Goal: Task Accomplishment & Management: Complete application form

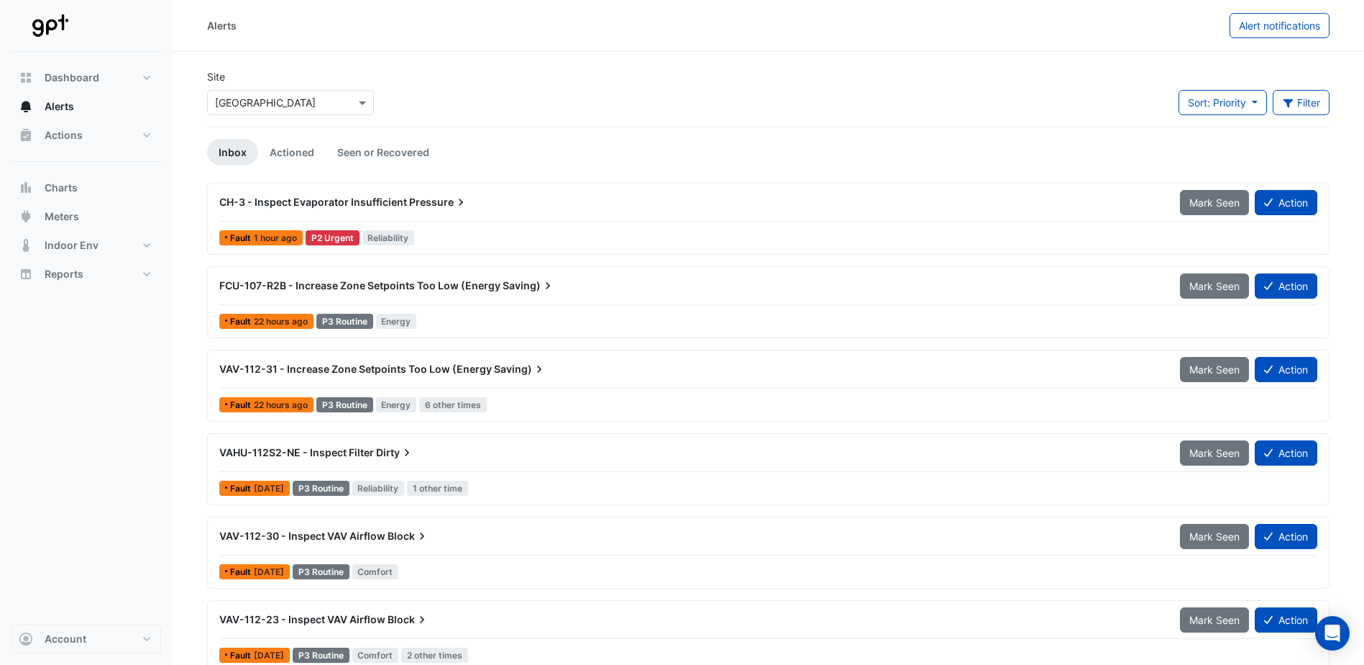
click at [682, 211] on button "Action" at bounding box center [1286, 202] width 63 height 25
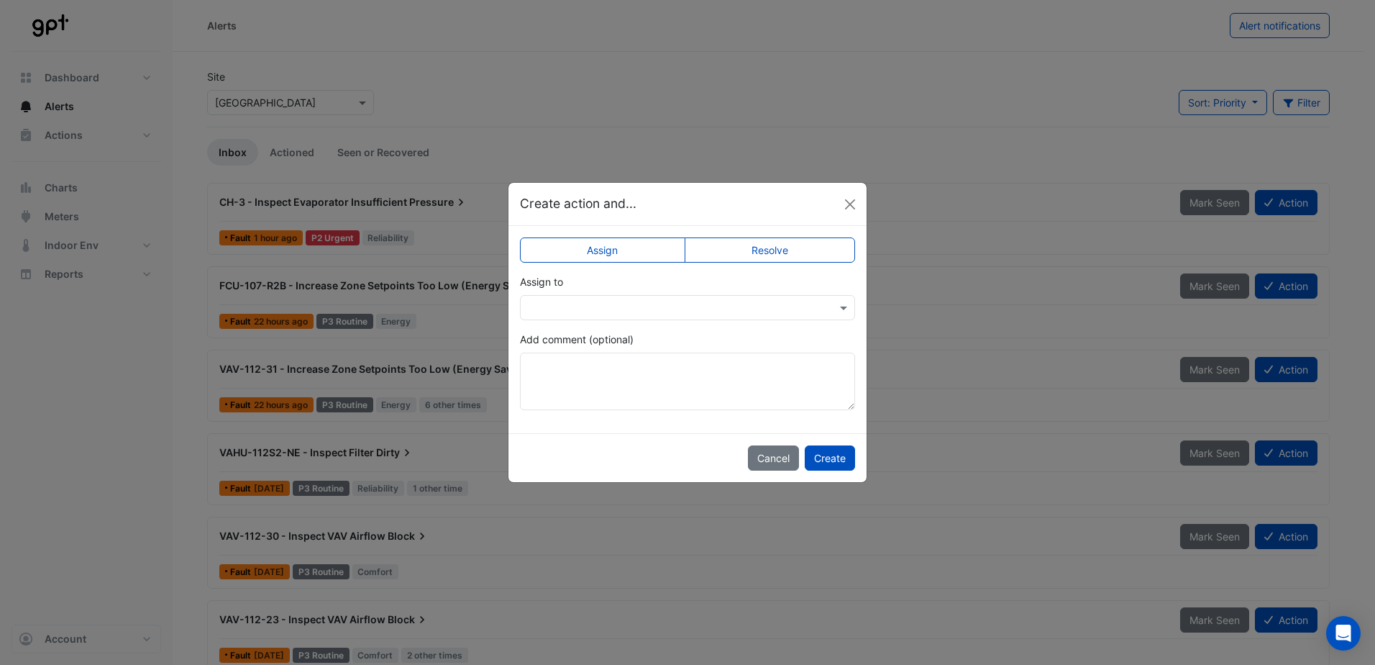
click at [574, 313] on input "text" at bounding box center [673, 308] width 291 height 15
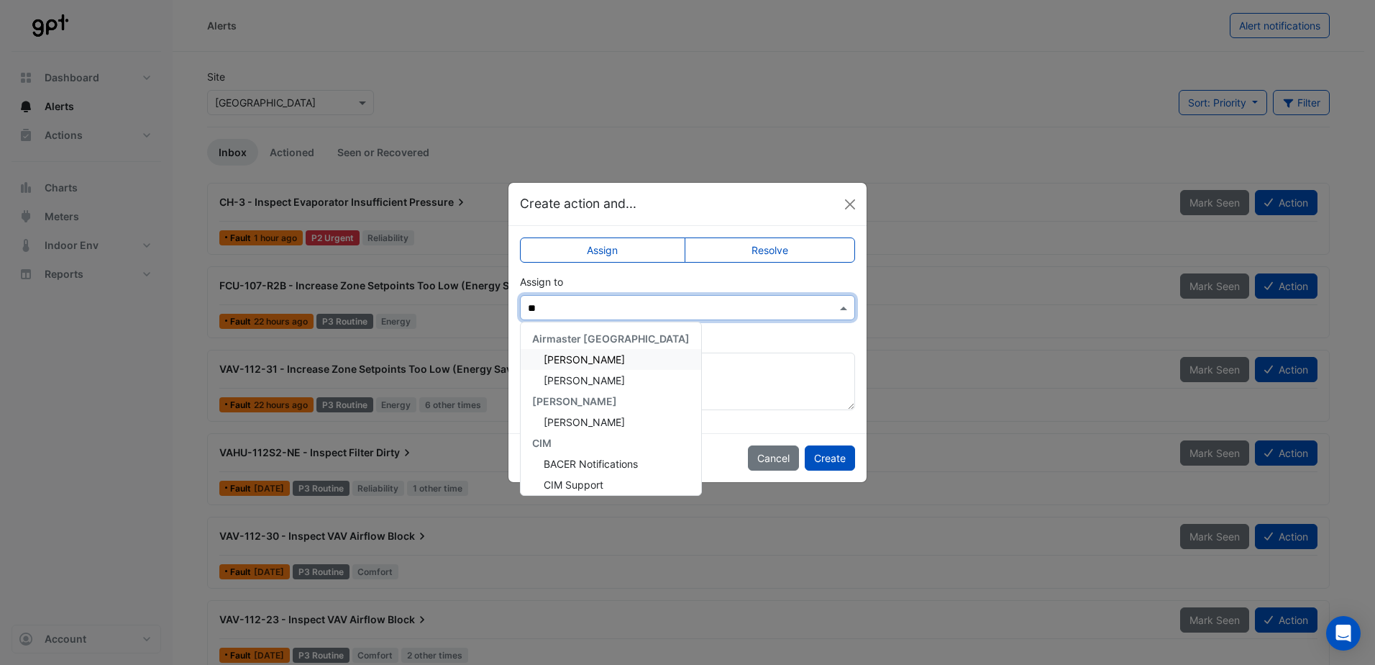
type input "***"
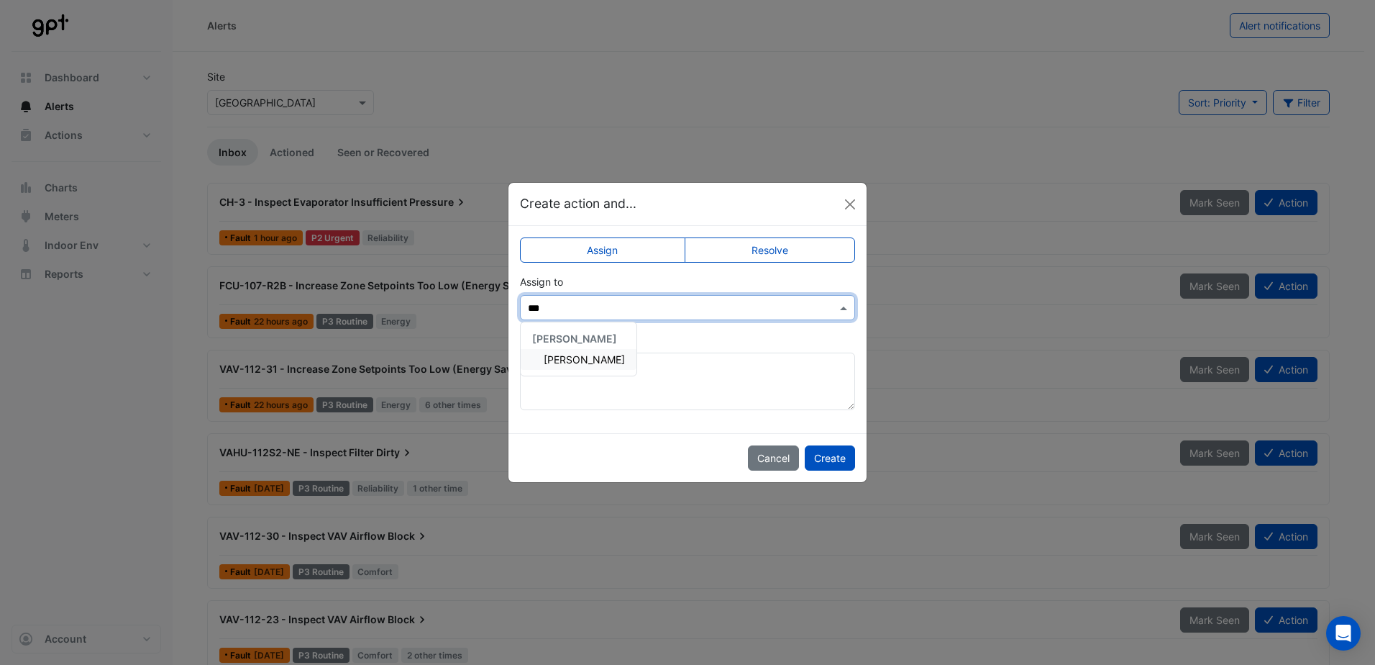
click at [582, 368] on div "[PERSON_NAME]" at bounding box center [579, 359] width 116 height 21
click at [682, 450] on button "Create" at bounding box center [830, 457] width 50 height 25
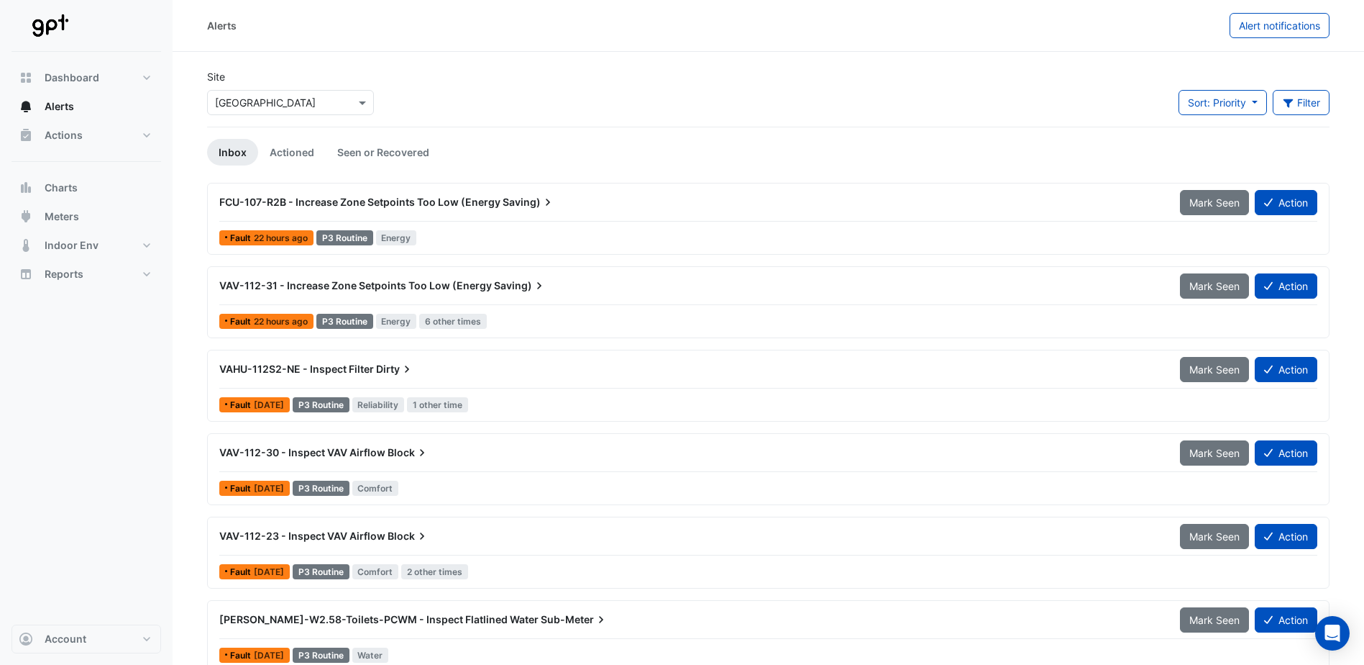
click at [682, 206] on button "Action" at bounding box center [1286, 202] width 63 height 25
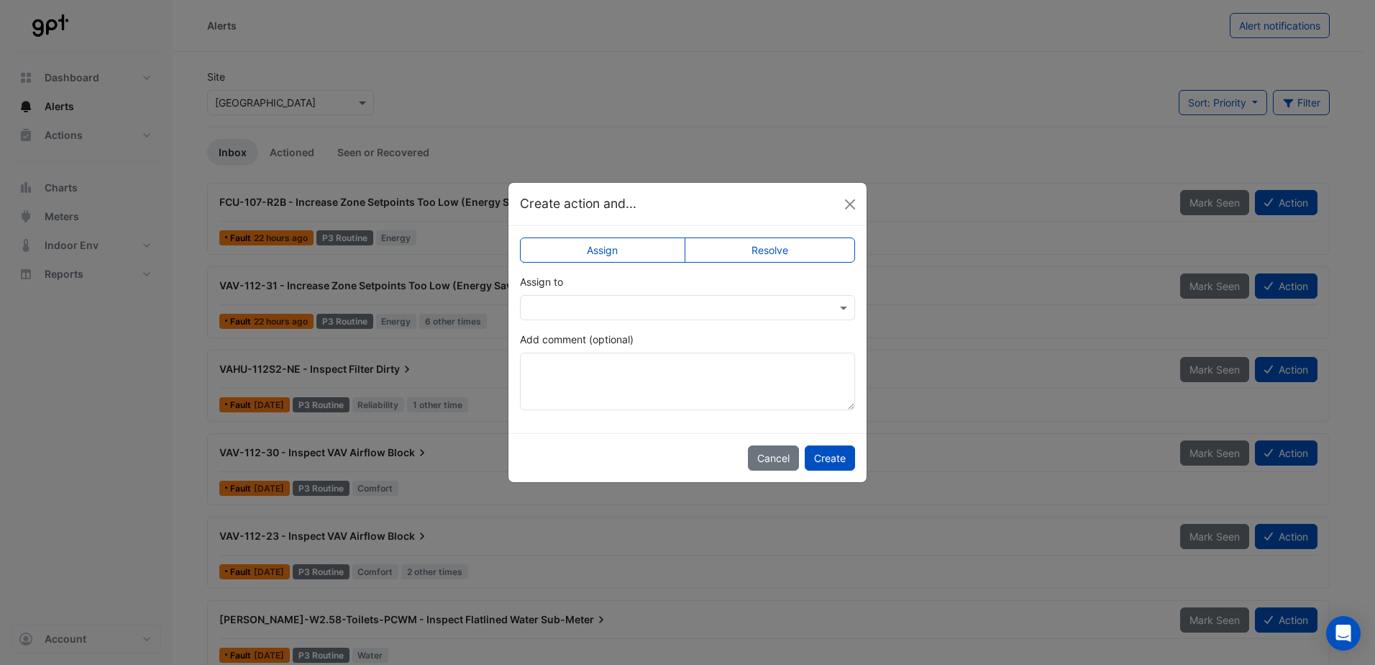
click at [602, 292] on div "Assign to" at bounding box center [687, 297] width 335 height 46
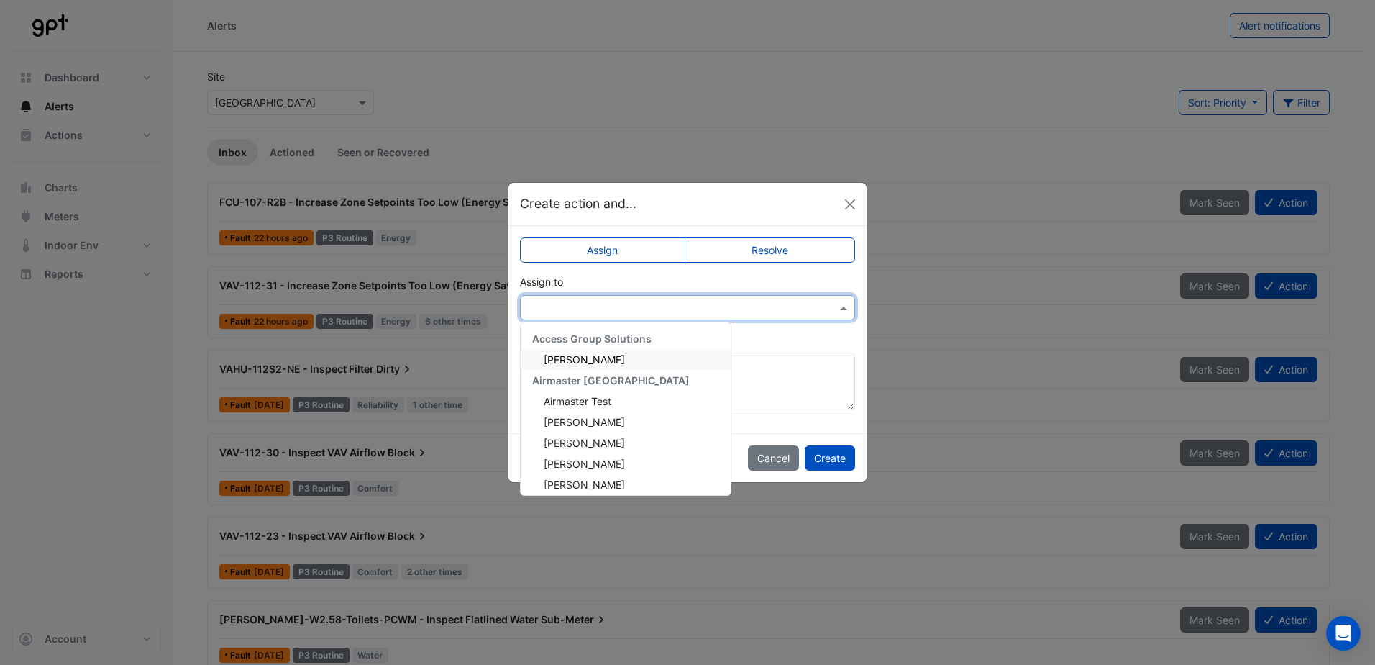
click at [603, 296] on div at bounding box center [687, 307] width 335 height 25
type input "***"
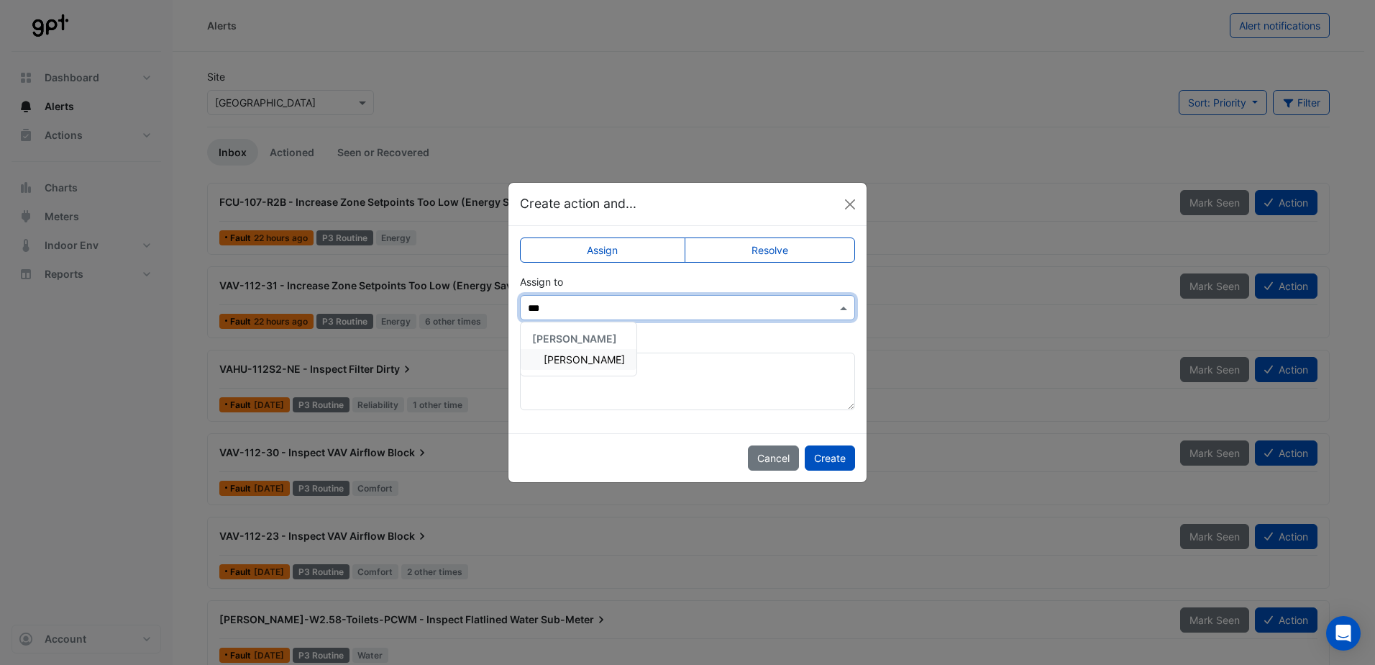
click at [570, 362] on span "[PERSON_NAME]" at bounding box center [584, 359] width 81 height 12
click at [682, 461] on button "Create" at bounding box center [830, 457] width 50 height 25
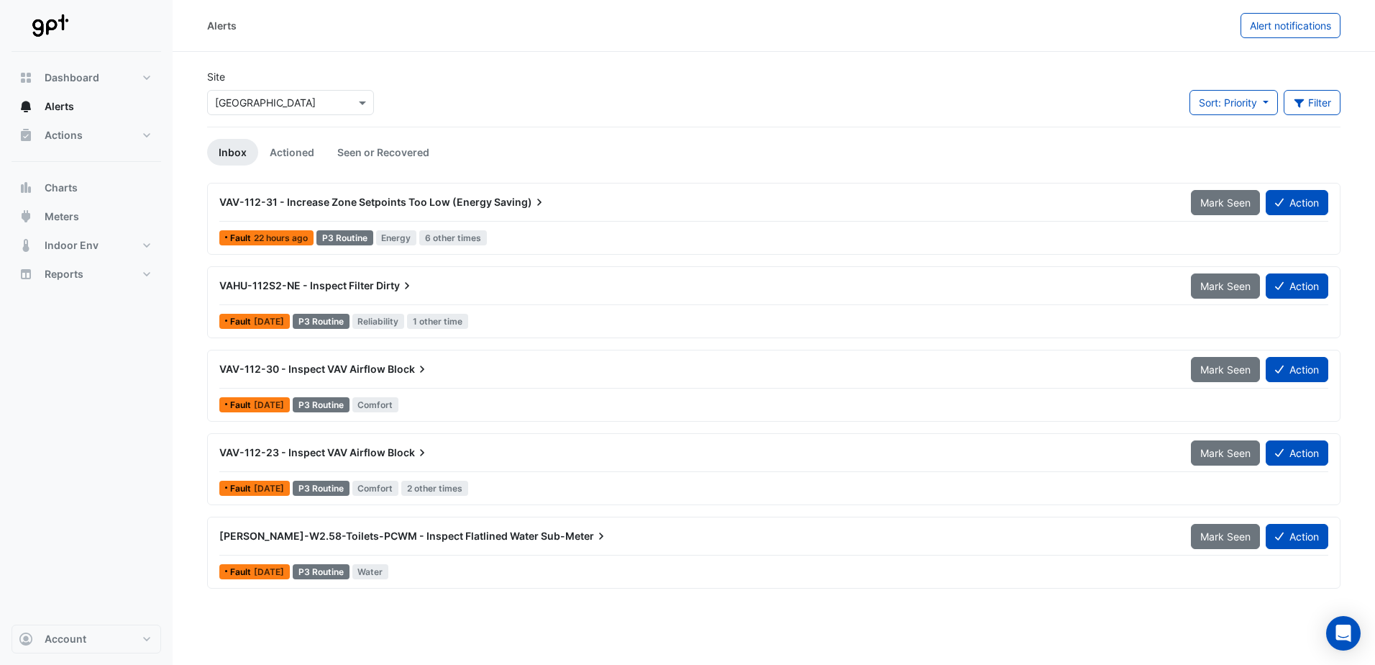
click at [682, 204] on button "Action" at bounding box center [1297, 202] width 63 height 25
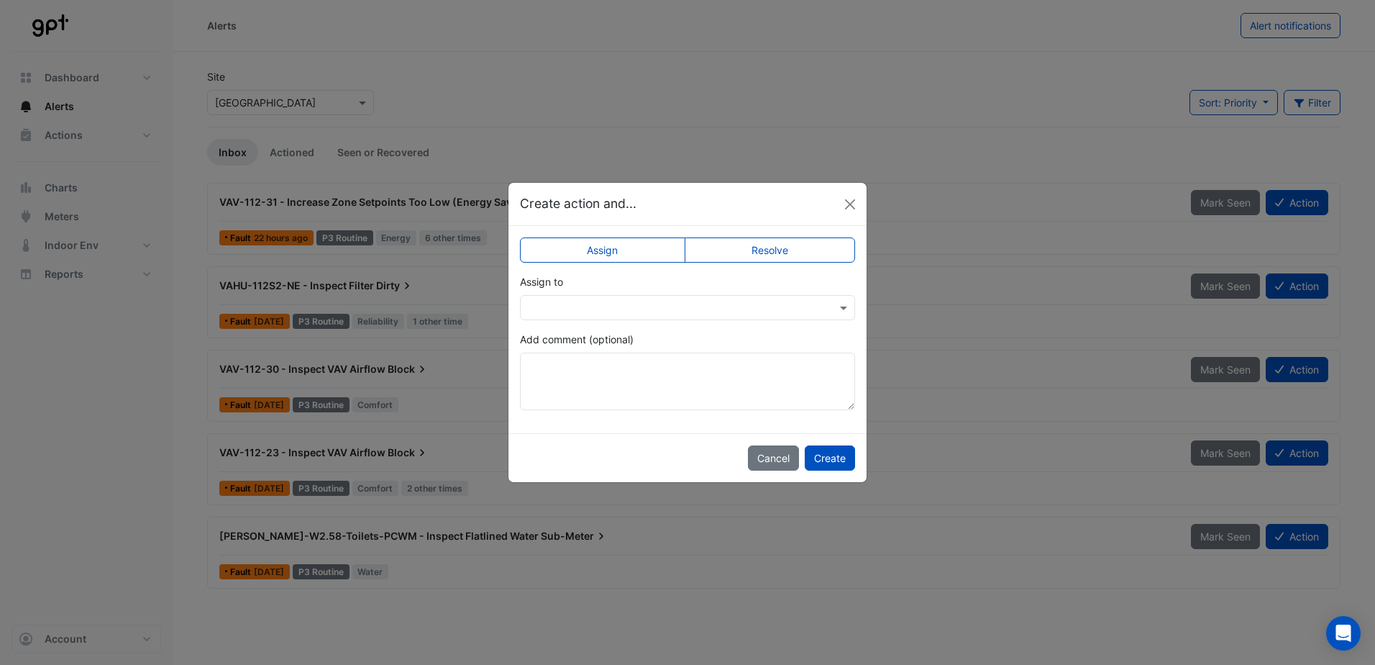
click at [682, 204] on ngb-modal-window "Create action and... Assign Resolve Assign to Add comment (optional) Cancel Cre…" at bounding box center [687, 332] width 1375 height 665
click at [597, 307] on input "text" at bounding box center [673, 308] width 291 height 15
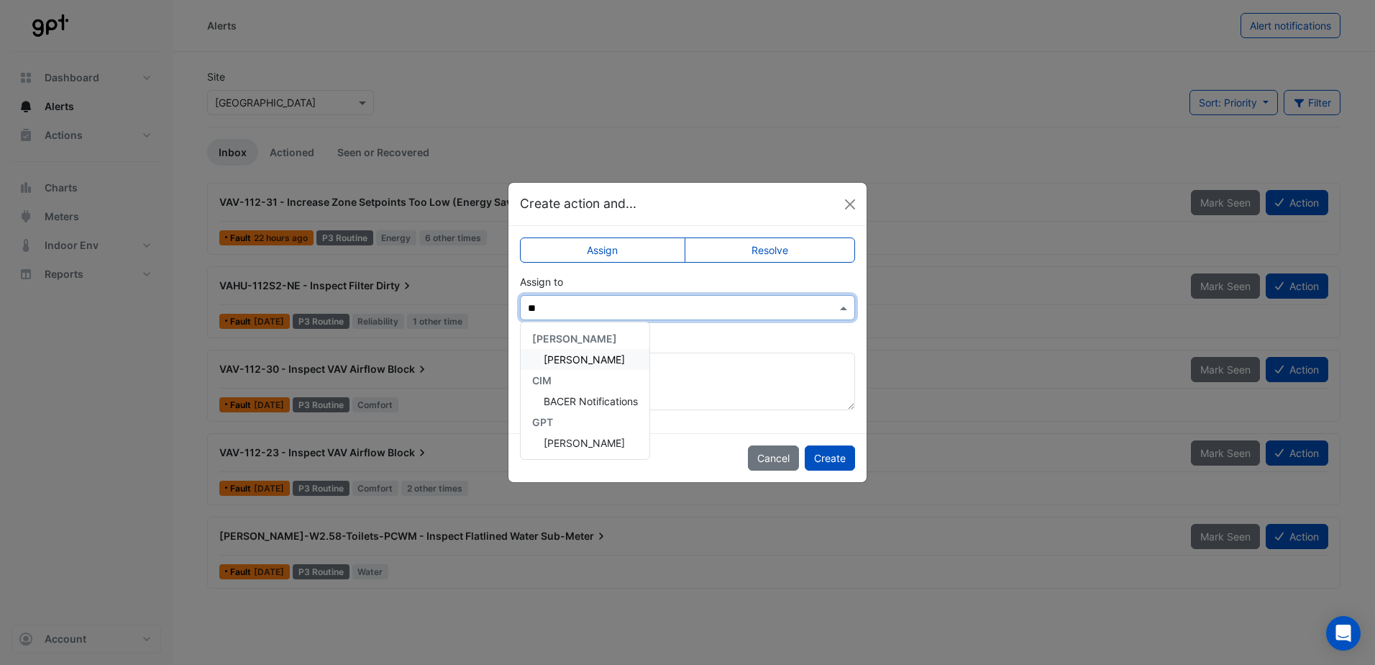
type input "***"
click at [575, 351] on div "[PERSON_NAME]" at bounding box center [579, 359] width 116 height 21
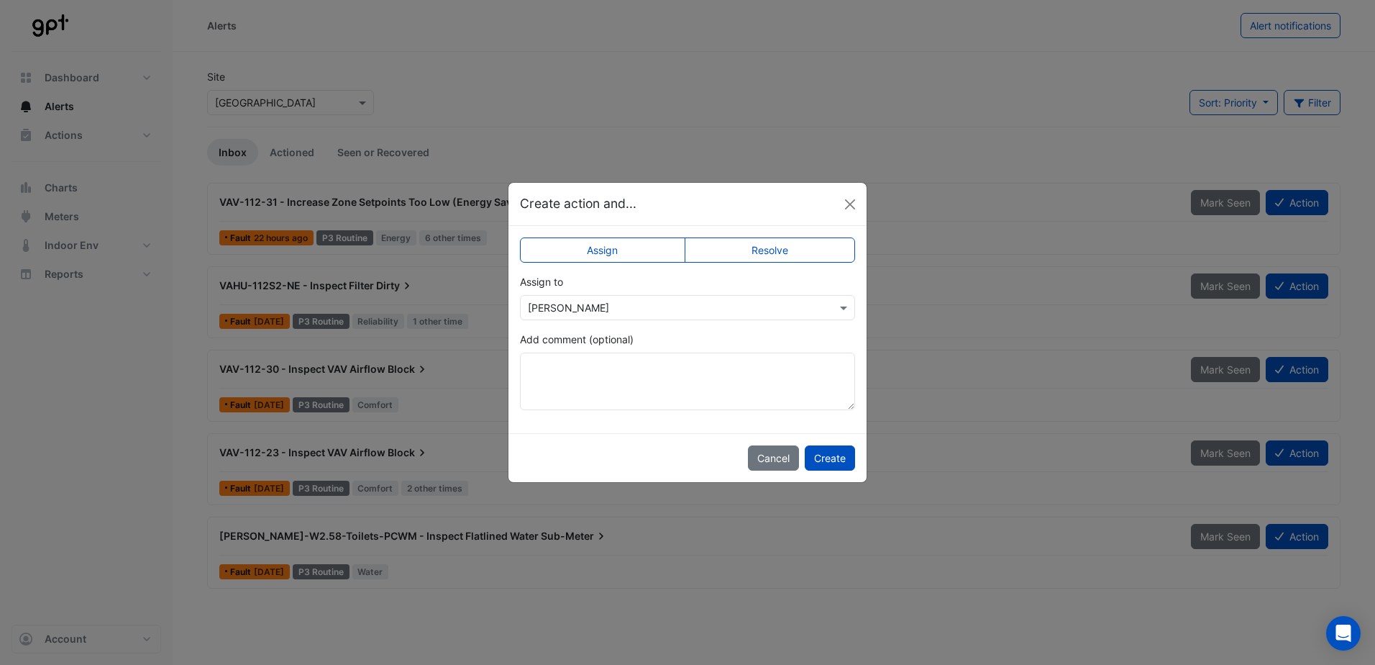
click at [682, 459] on button "Create" at bounding box center [830, 457] width 50 height 25
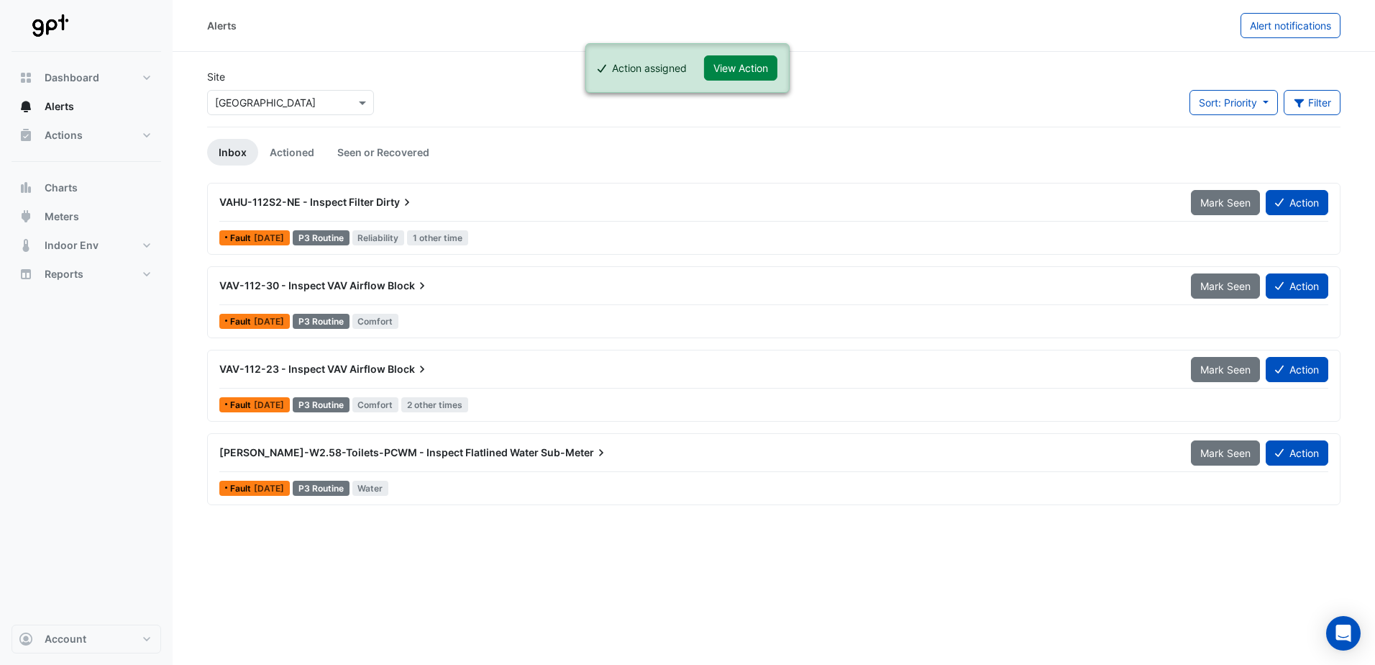
click at [682, 200] on button "Action" at bounding box center [1297, 202] width 63 height 25
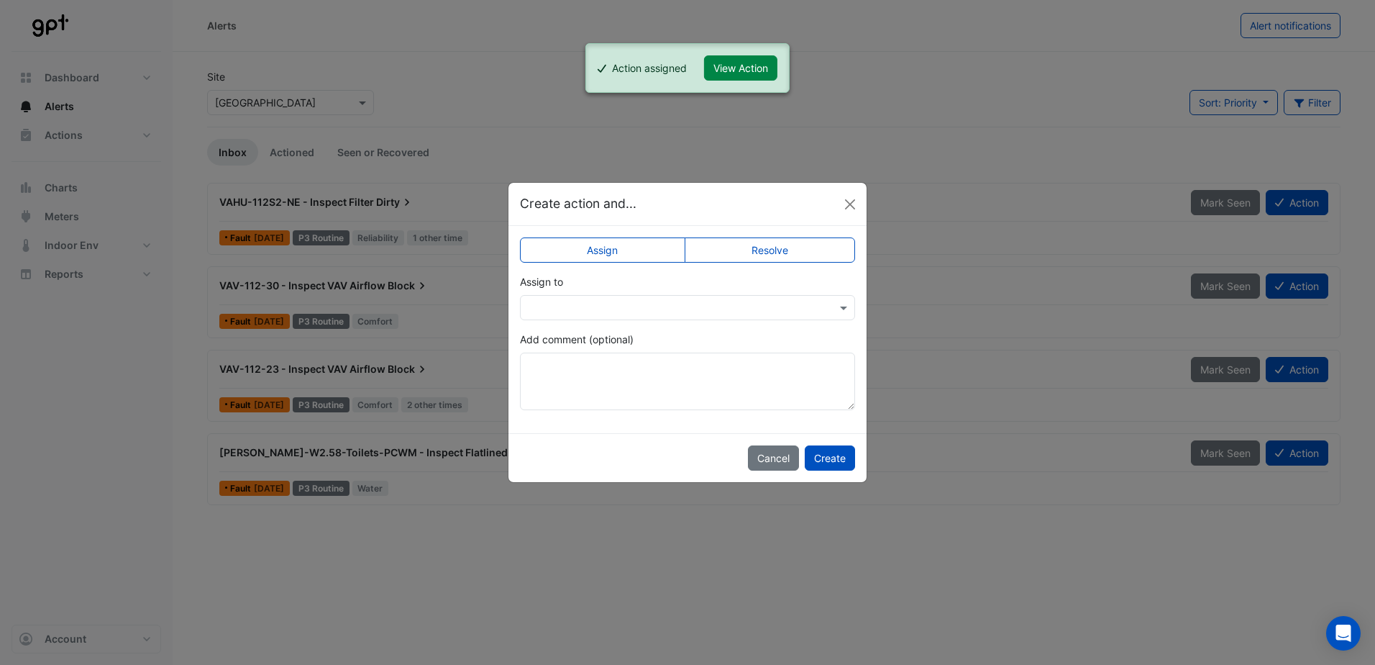
click at [593, 301] on input "text" at bounding box center [673, 308] width 291 height 15
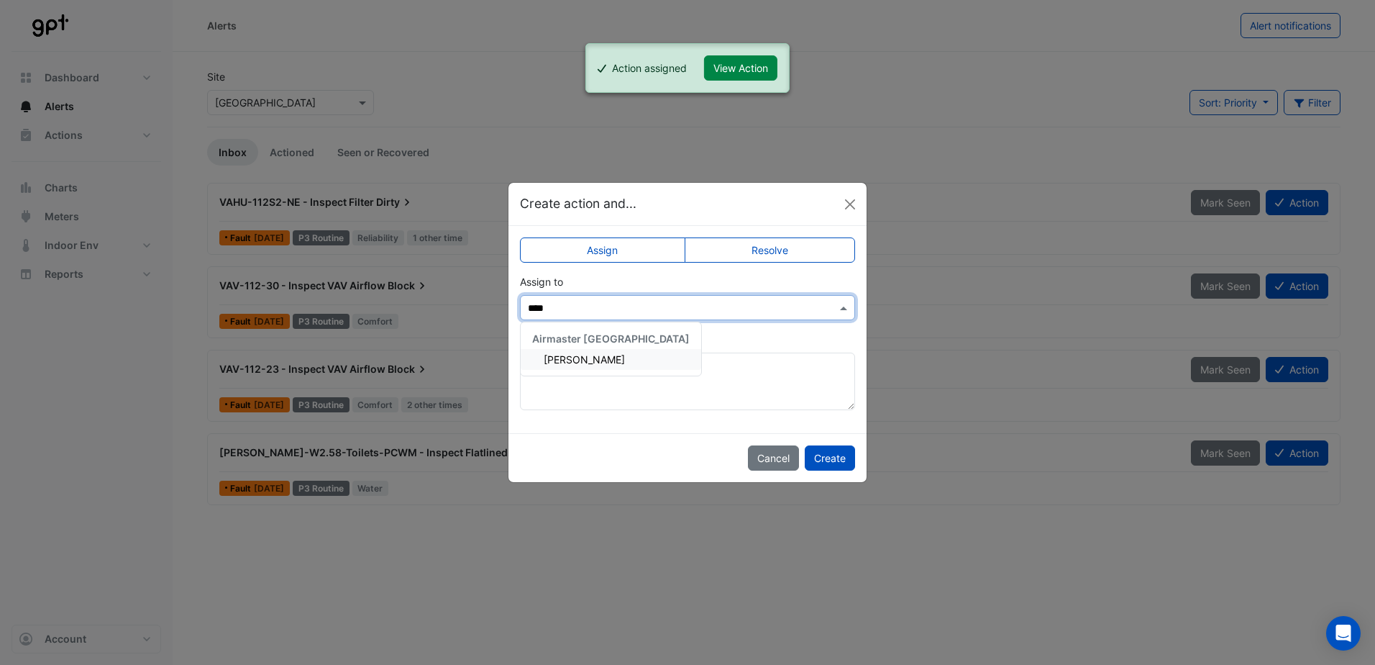
type input "*****"
click at [595, 355] on span "[PERSON_NAME]" at bounding box center [584, 359] width 81 height 12
drag, startPoint x: 833, startPoint y: 452, endPoint x: 837, endPoint y: 442, distance: 11.0
click at [682, 442] on div "Cancel Create" at bounding box center [687, 457] width 358 height 49
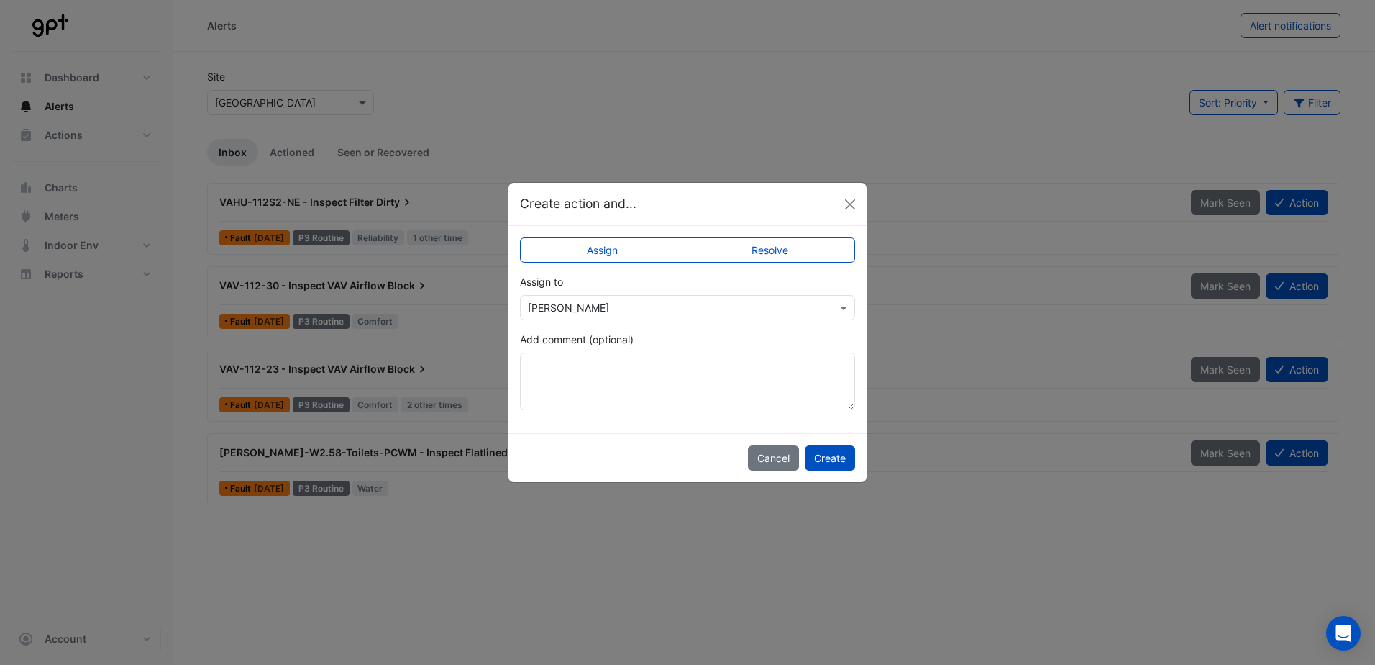
click at [682, 462] on button "Create" at bounding box center [830, 457] width 50 height 25
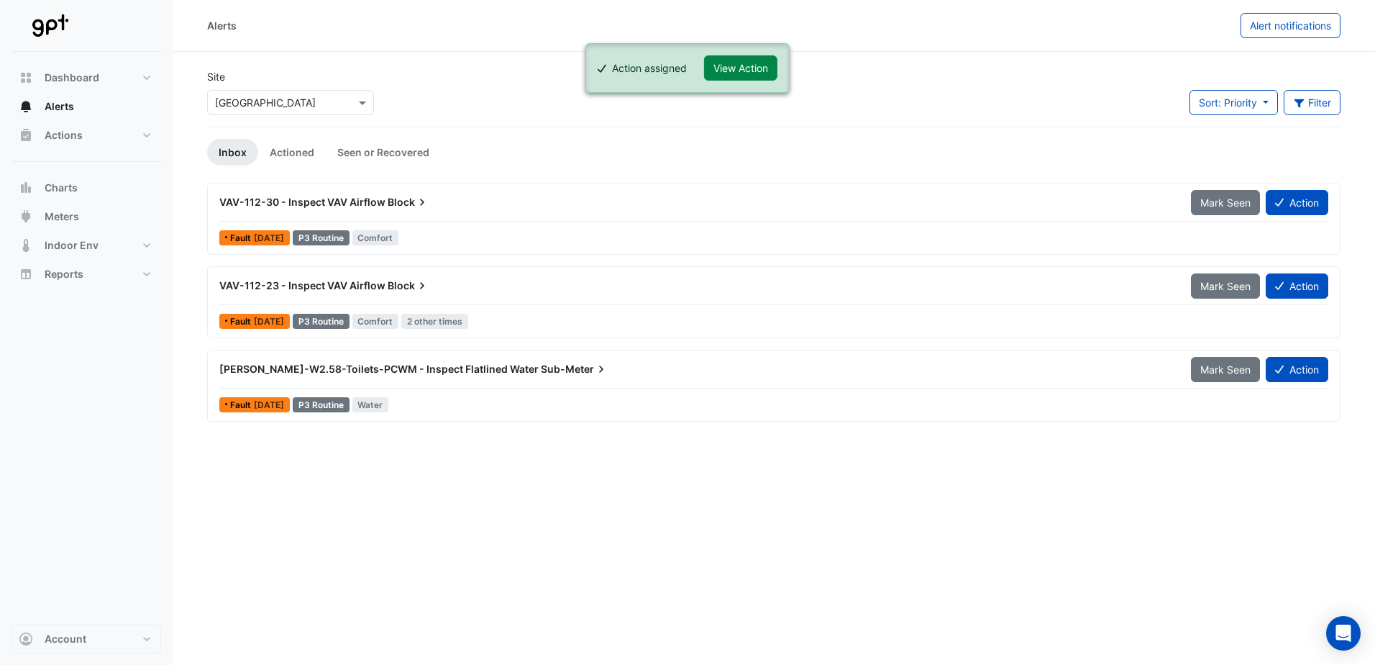
click at [682, 198] on button "Action" at bounding box center [1297, 202] width 63 height 25
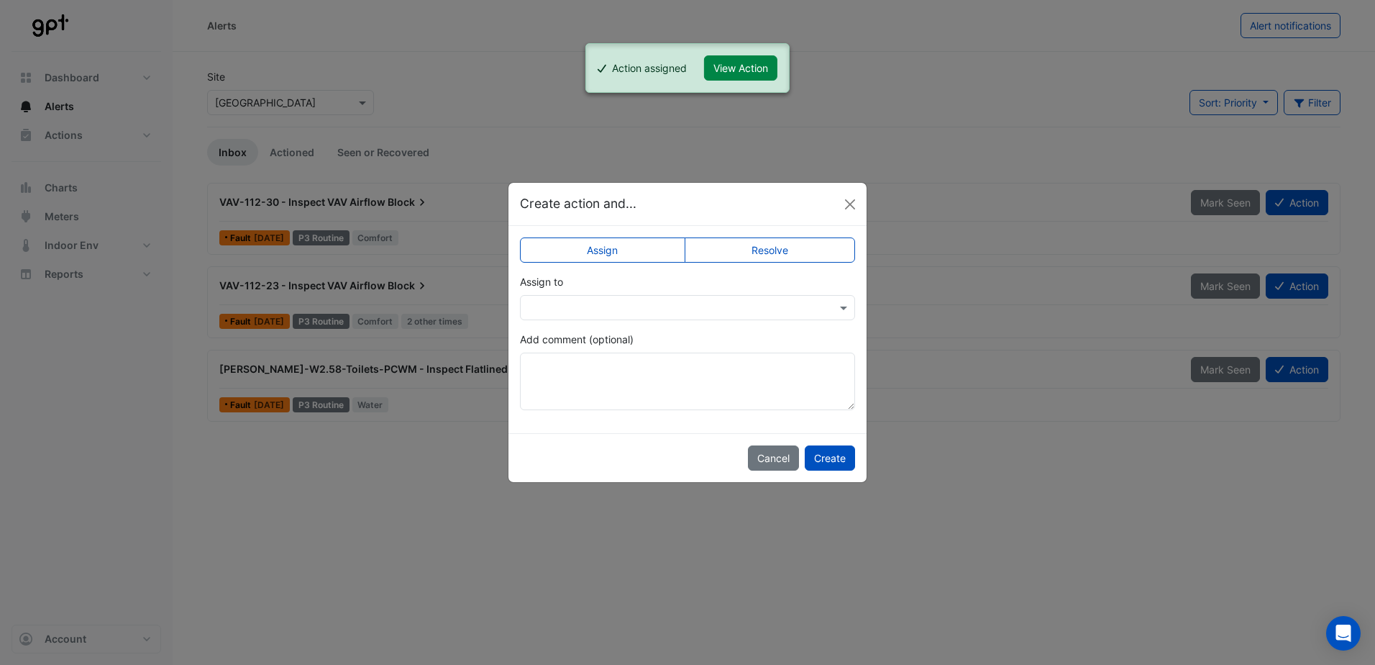
click at [583, 309] on input "text" at bounding box center [673, 308] width 291 height 15
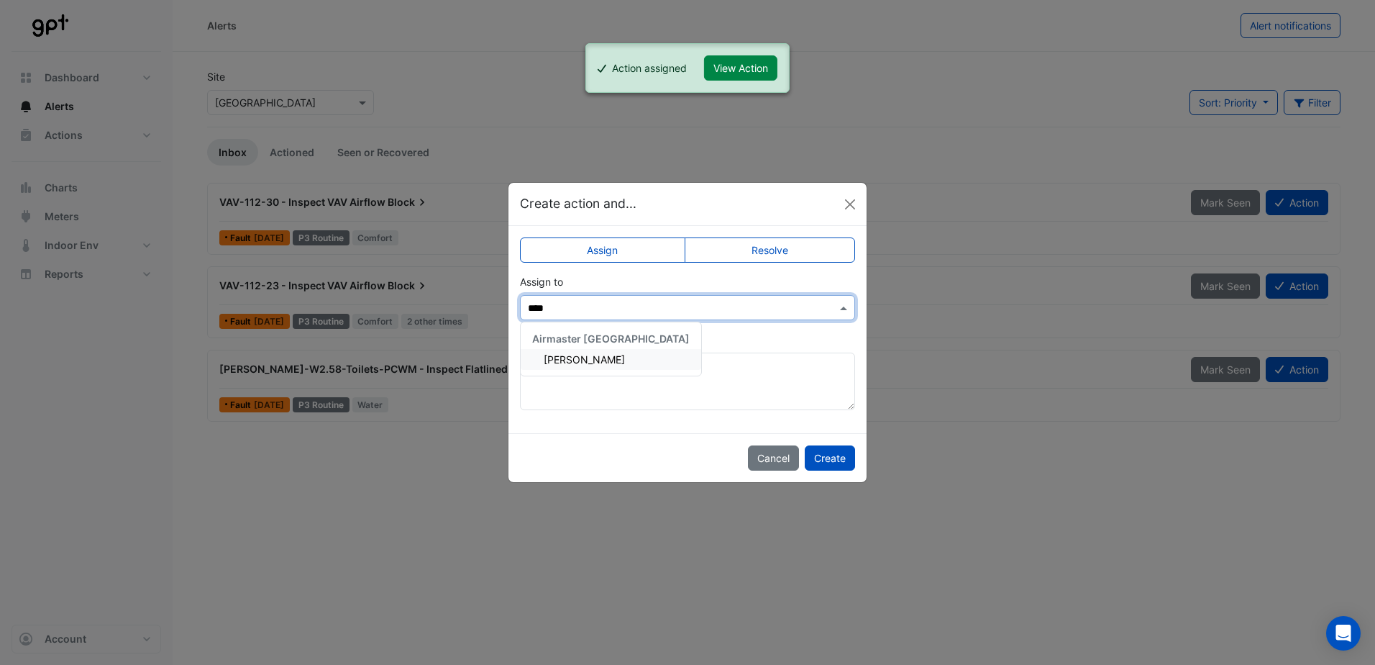
type input "*****"
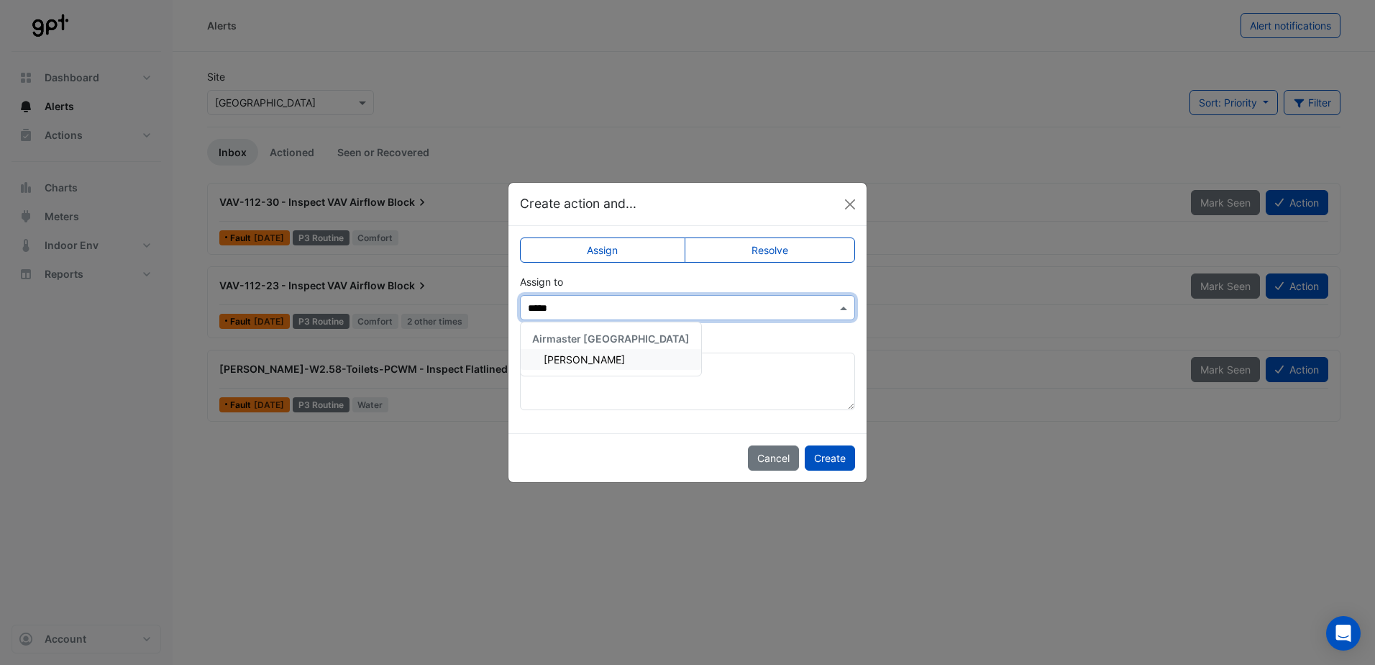
click at [593, 360] on span "[PERSON_NAME]" at bounding box center [584, 359] width 81 height 12
click at [682, 455] on button "Create" at bounding box center [830, 457] width 50 height 25
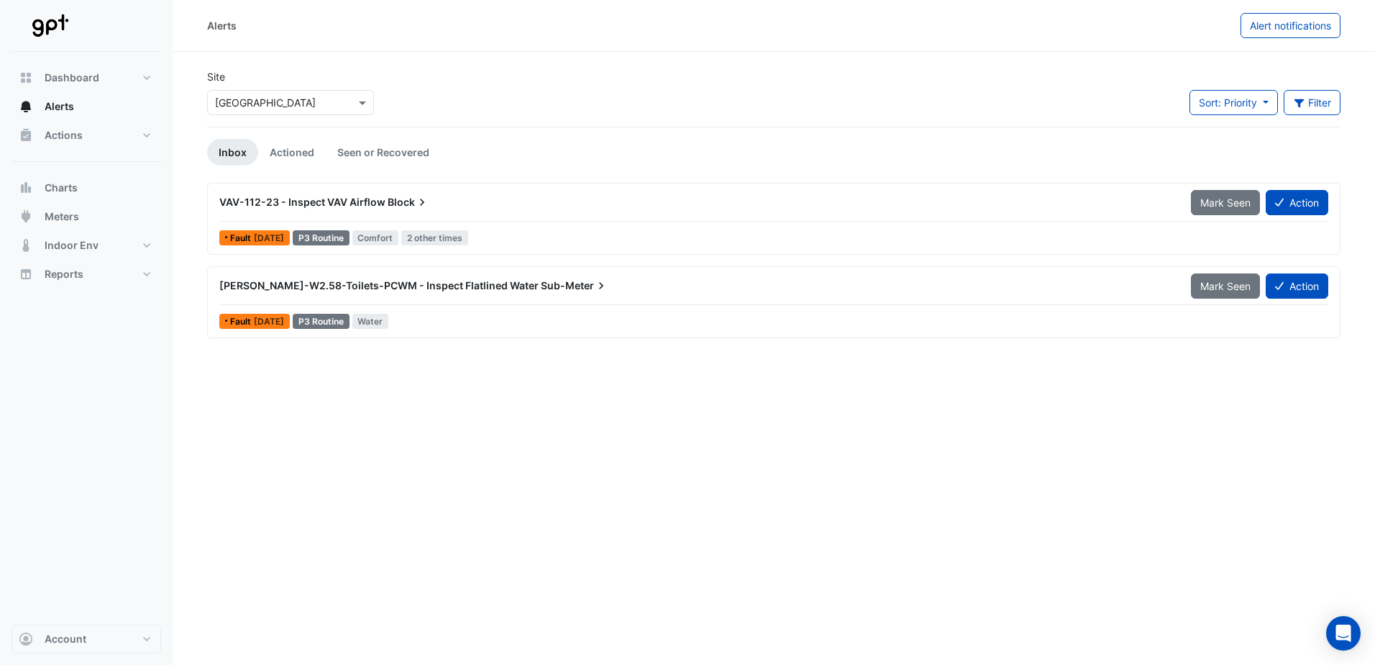
click at [682, 206] on button "Action" at bounding box center [1297, 202] width 63 height 25
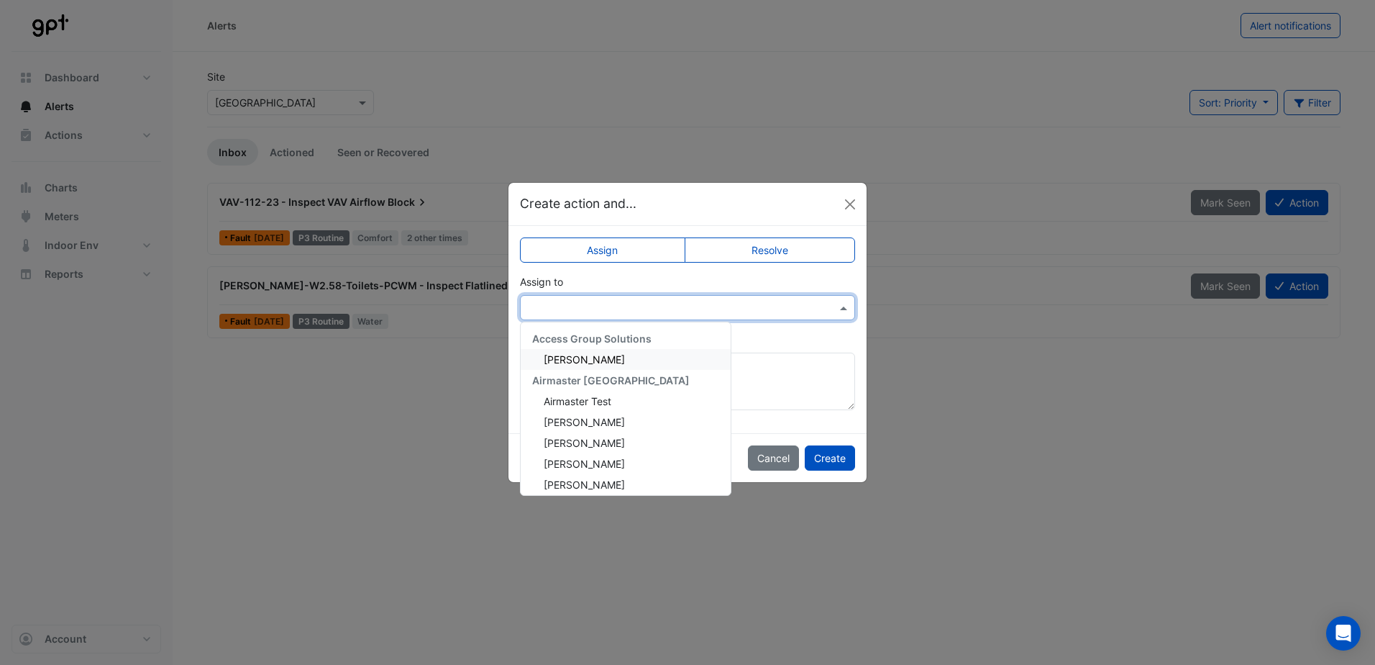
click at [580, 314] on div at bounding box center [687, 307] width 335 height 25
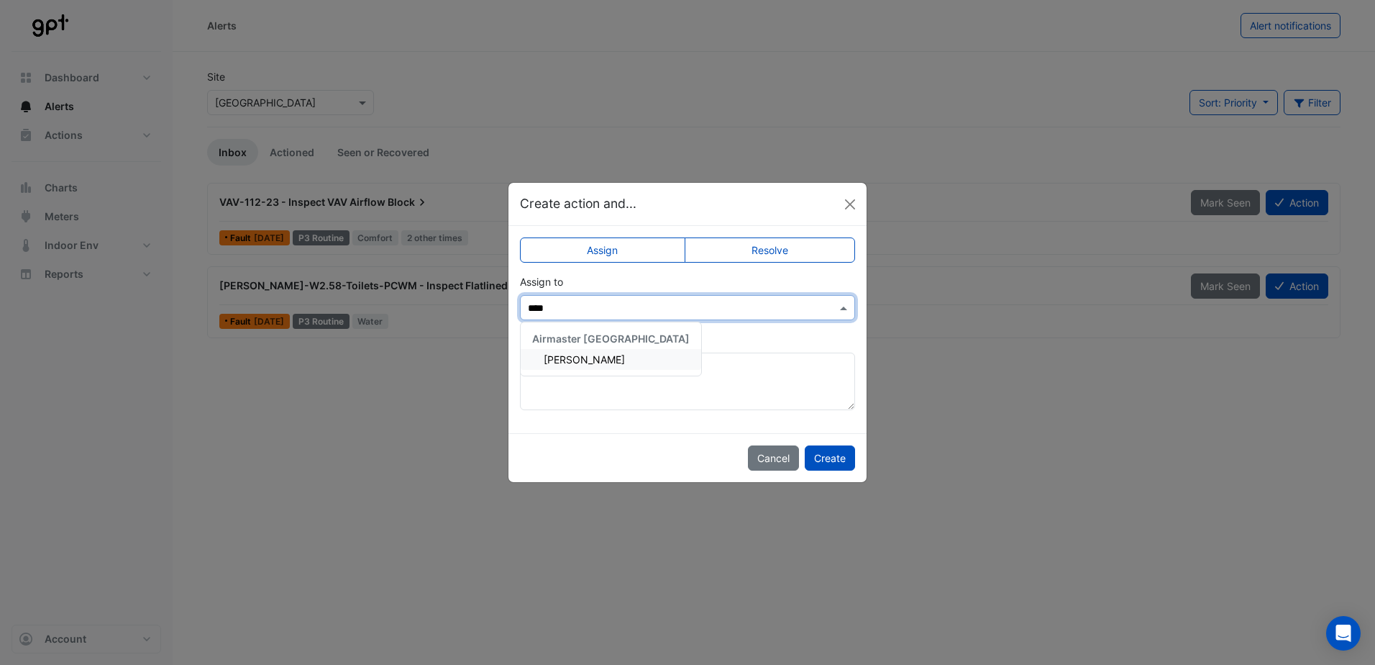
type input "*****"
click at [581, 367] on div "[PERSON_NAME]" at bounding box center [611, 359] width 181 height 21
click at [682, 462] on button "Create" at bounding box center [830, 457] width 50 height 25
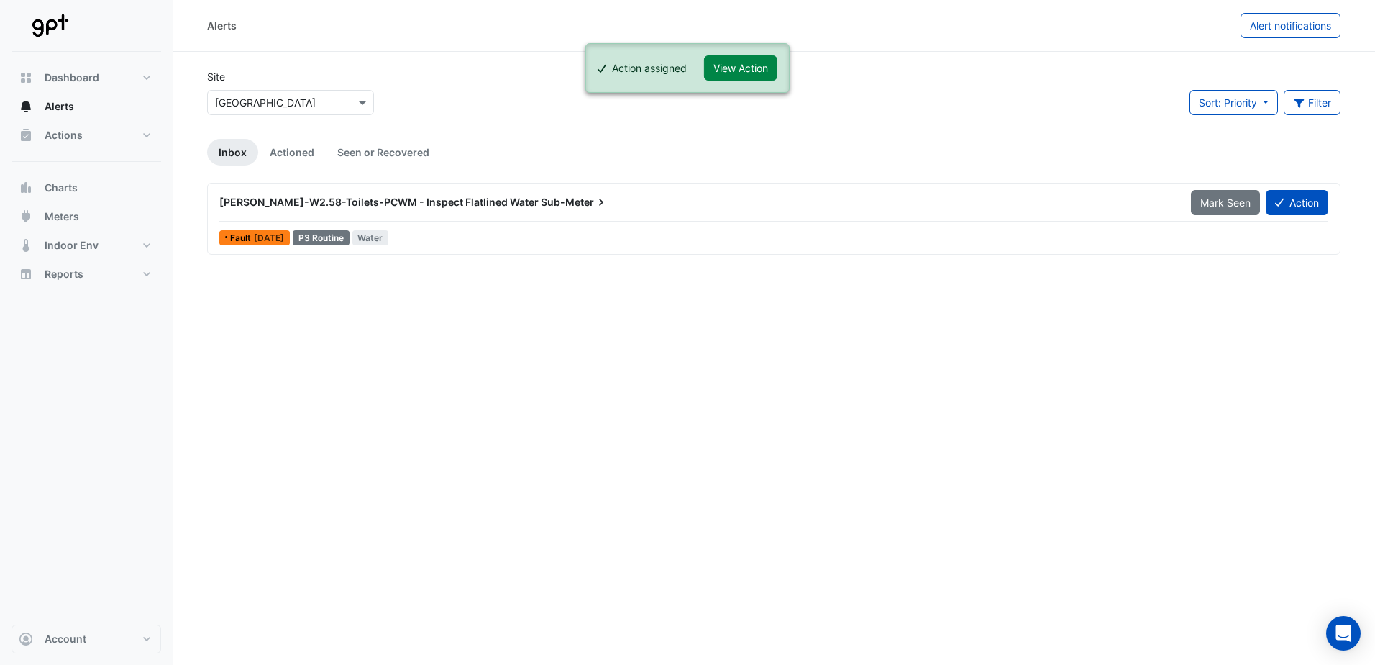
click at [682, 204] on button "Action" at bounding box center [1297, 202] width 63 height 25
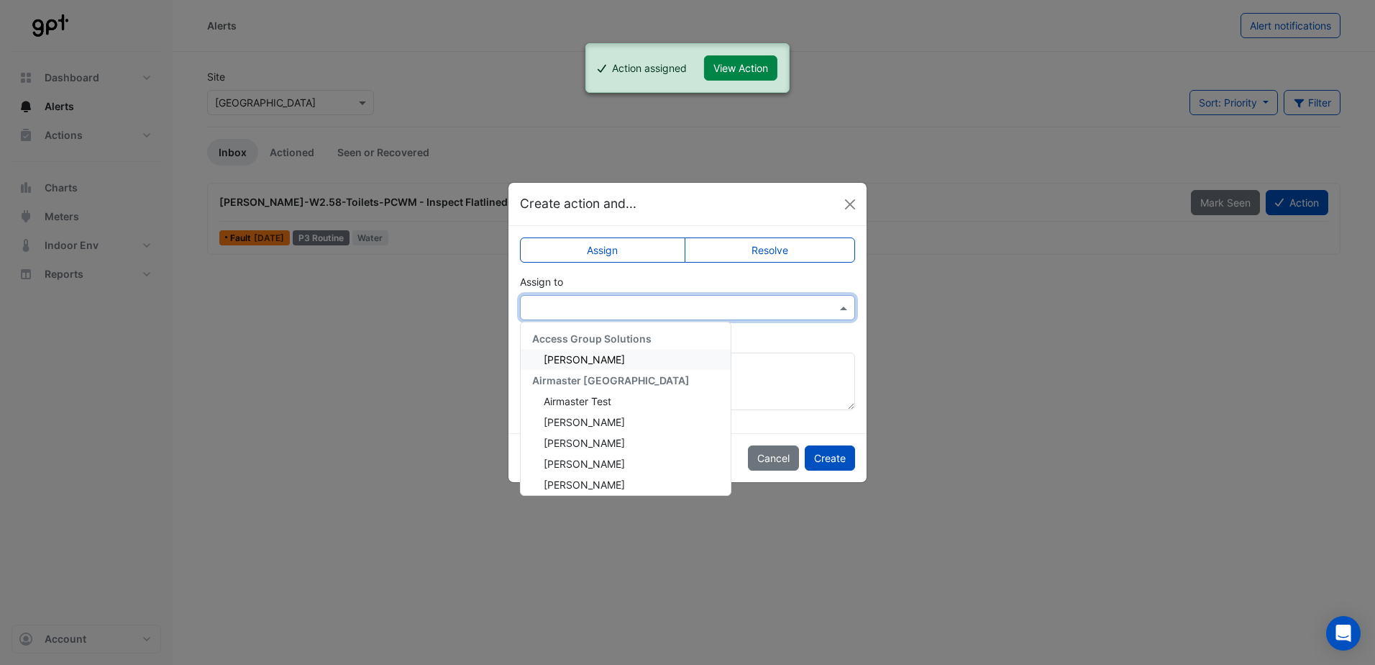
click at [590, 303] on input "text" at bounding box center [673, 308] width 291 height 15
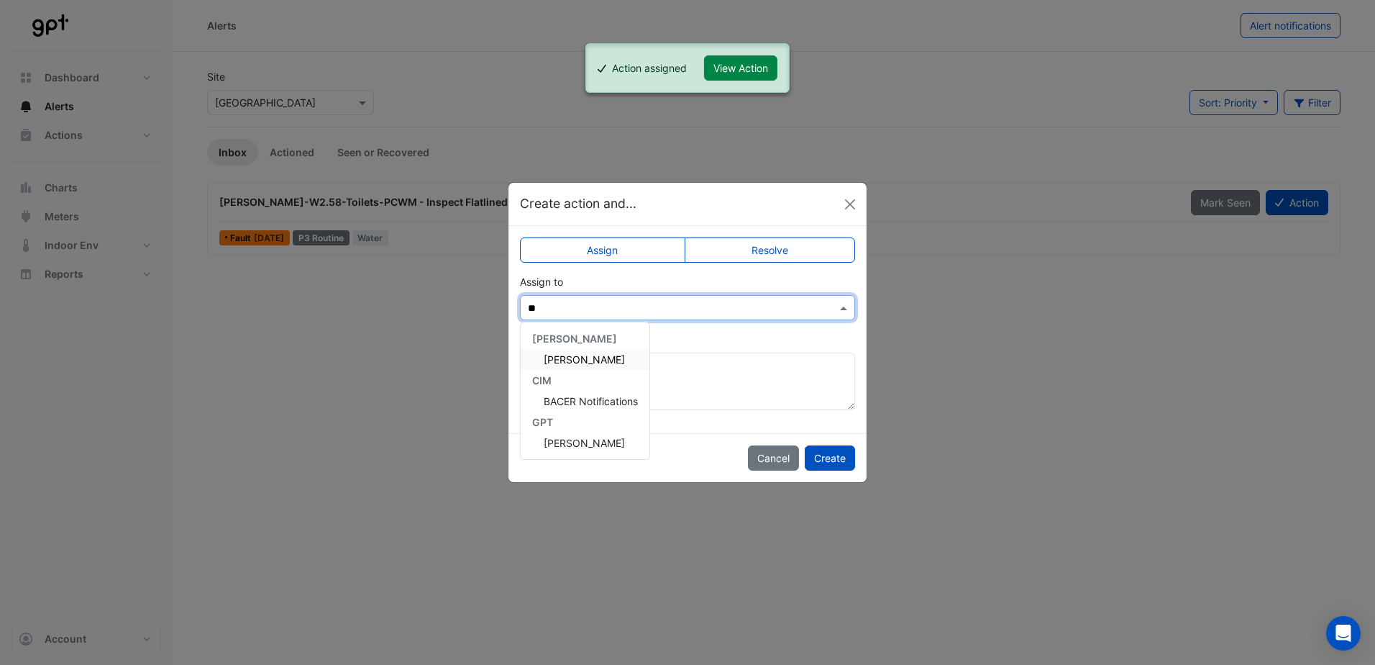
type input "***"
click at [570, 357] on span "[PERSON_NAME]" at bounding box center [584, 359] width 81 height 12
click at [682, 456] on button "Create" at bounding box center [830, 457] width 50 height 25
